Goal: Book appointment/travel/reservation

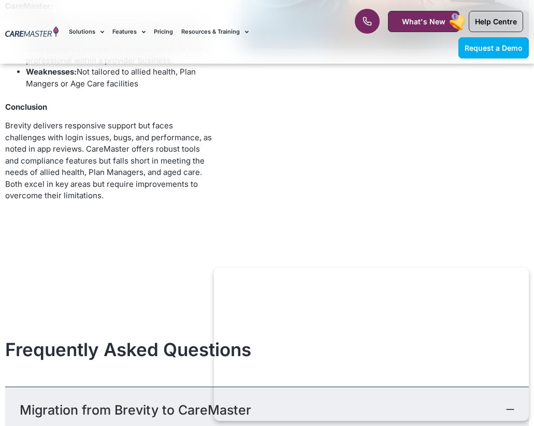
scroll to position [4811, 0]
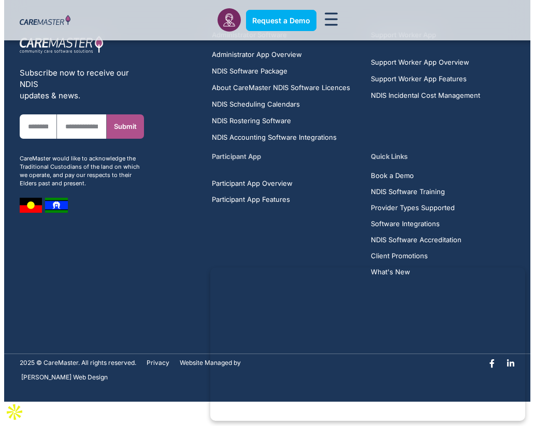
scroll to position [4811, 0]
